Goal: Task Accomplishment & Management: Manage account settings

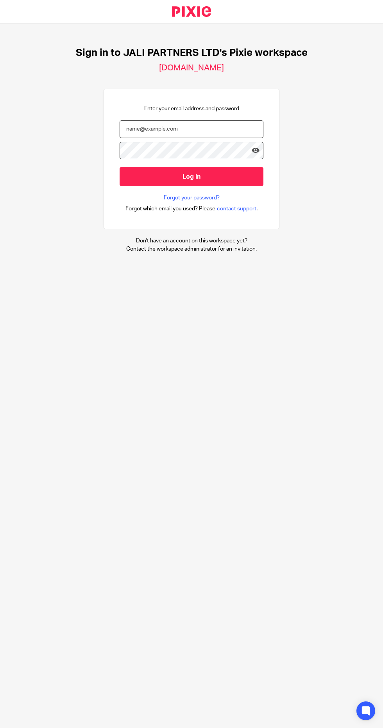
click at [183, 129] on input "email" at bounding box center [192, 130] width 144 height 18
click at [120, 167] on input "Log in" at bounding box center [192, 176] width 144 height 19
click at [116, 382] on main "Sign in to JALI PARTNERS LTD's Pixie workspace jalipartners.usepixie.net Enter …" at bounding box center [191, 364] width 383 height 728
click at [185, 129] on input "Ishimwe" at bounding box center [192, 130] width 144 height 18
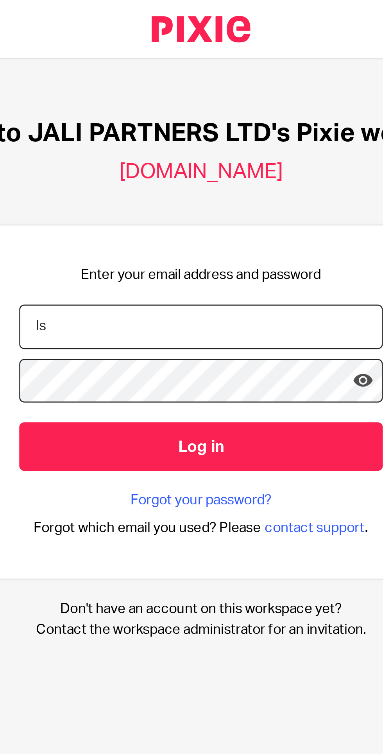
type input "I"
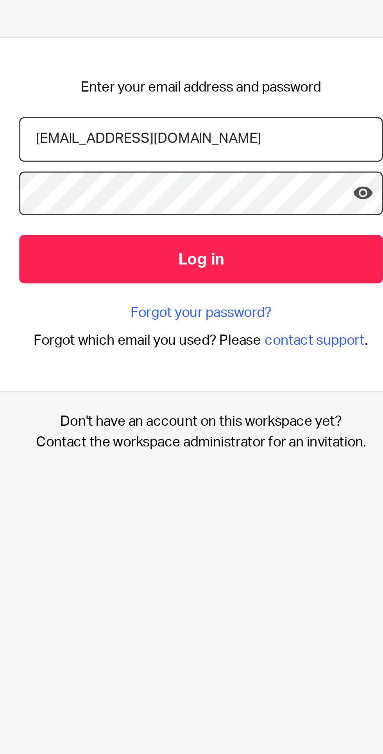
type input "[EMAIL_ADDRESS][DOMAIN_NAME]"
click at [252, 151] on icon at bounding box center [256, 151] width 8 height 8
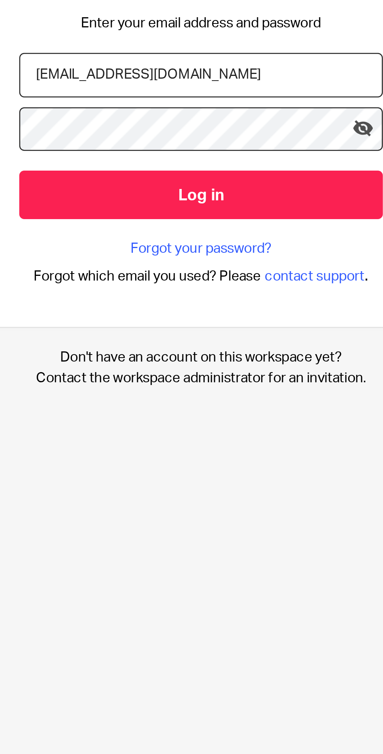
click at [209, 197] on link "Forgot your password?" at bounding box center [192, 198] width 56 height 8
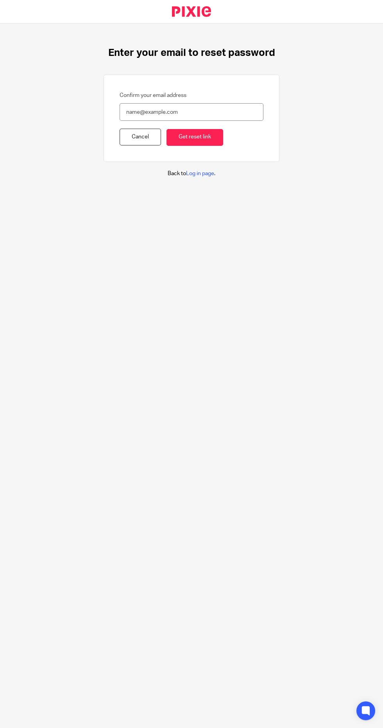
click at [215, 112] on input "Confirm your email address" at bounding box center [192, 112] width 144 height 18
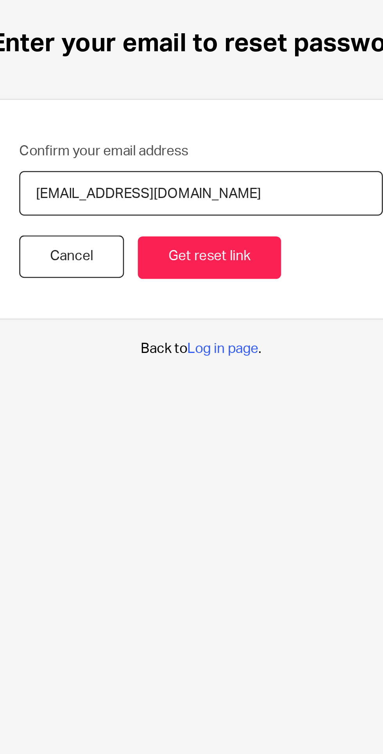
type input "[EMAIL_ADDRESS][DOMAIN_NAME]"
click at [210, 136] on input "Get reset link" at bounding box center [195, 137] width 57 height 17
